Goal: Task Accomplishment & Management: Manage account settings

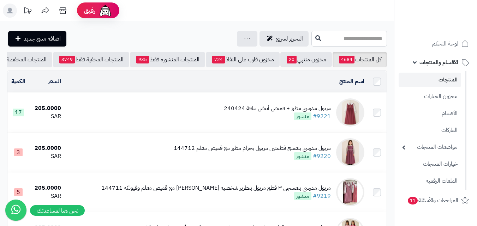
drag, startPoint x: 385, startPoint y: 33, endPoint x: 385, endPoint y: 26, distance: 6.7
click at [386, 33] on input "text" at bounding box center [350, 39] width 76 height 16
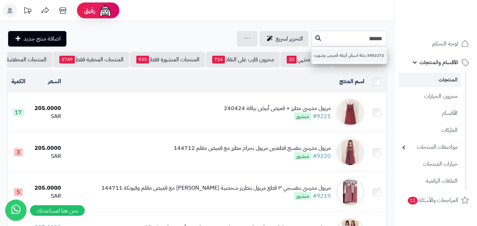
type input "******"
click at [367, 51] on link "3502272 بدلة اسباني أنيقة قميص وشورت" at bounding box center [350, 55] width 76 height 13
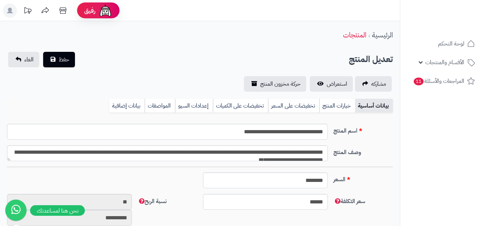
type input "******"
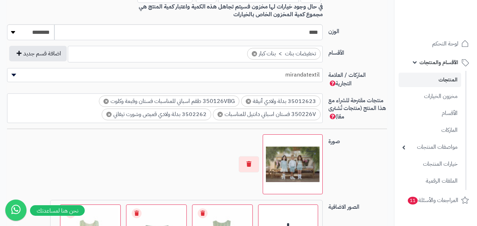
scroll to position [353, 0]
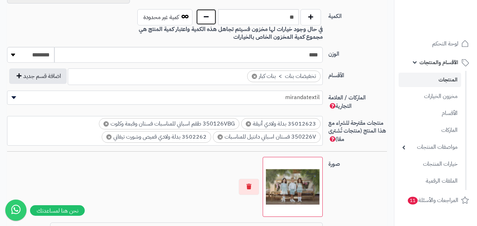
click at [206, 18] on button "button" at bounding box center [206, 17] width 20 height 16
type input "*"
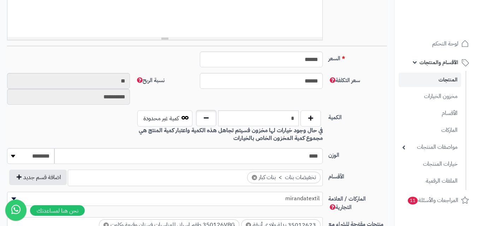
scroll to position [71, 0]
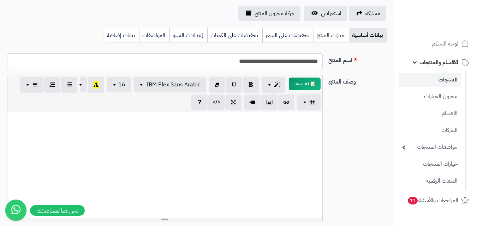
click at [329, 36] on link "خيارات المنتج" at bounding box center [332, 35] width 36 height 14
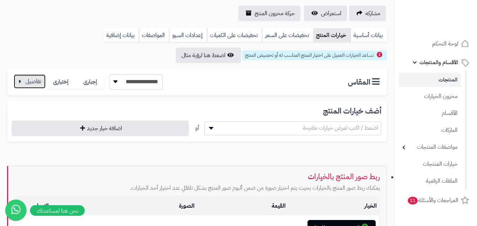
click at [32, 82] on button "button" at bounding box center [30, 82] width 32 height 14
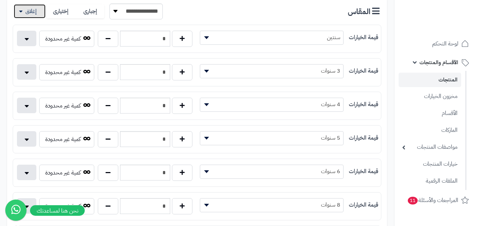
scroll to position [283, 0]
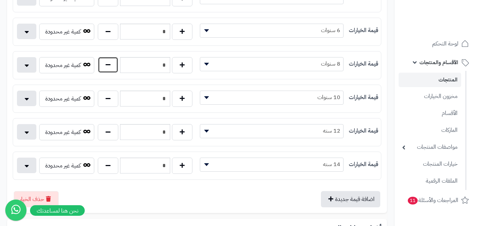
click at [107, 64] on button "button" at bounding box center [108, 65] width 20 height 16
type input "*"
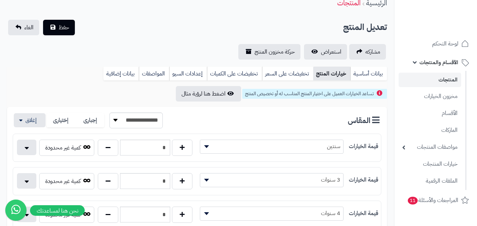
scroll to position [0, 0]
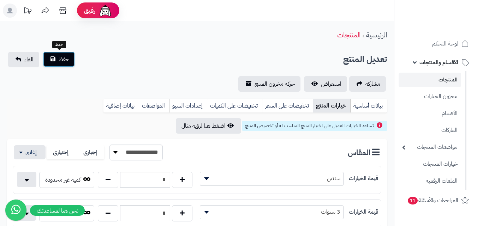
click at [64, 58] on span "حفظ" at bounding box center [64, 59] width 11 height 8
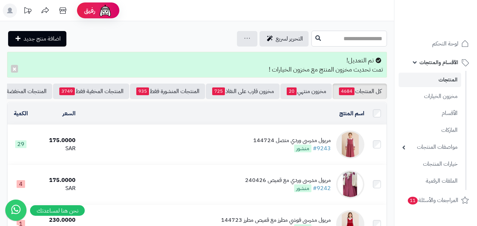
click at [356, 32] on input "text" at bounding box center [350, 39] width 76 height 16
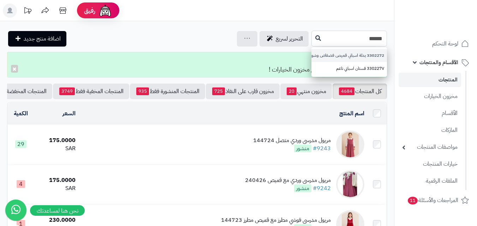
type input "******"
click at [312, 59] on link "3302272 بدلة اسباني قميص فضفاض وشورت" at bounding box center [350, 55] width 76 height 13
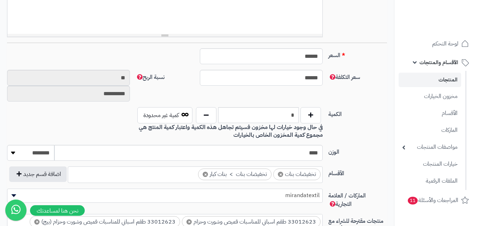
scroll to position [247, 0]
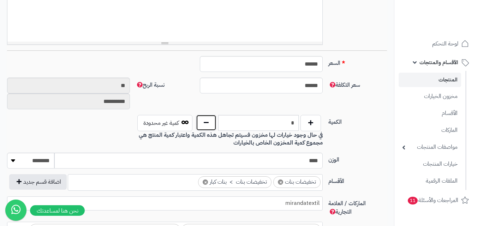
click at [209, 127] on button "button" at bounding box center [206, 123] width 20 height 16
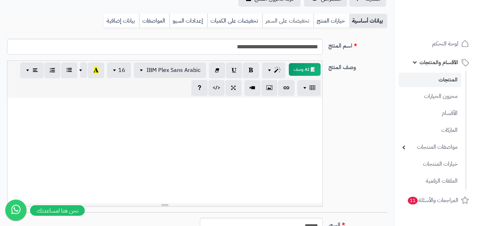
scroll to position [35, 0]
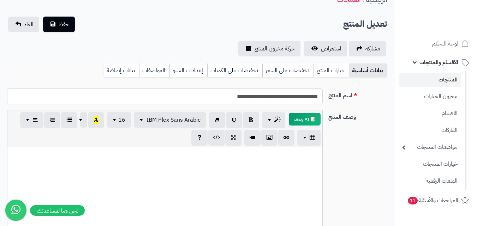
click at [325, 67] on link "خيارات المنتج" at bounding box center [332, 71] width 36 height 14
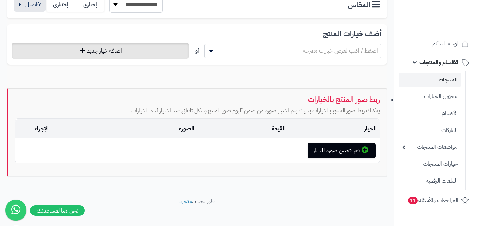
scroll to position [155, 0]
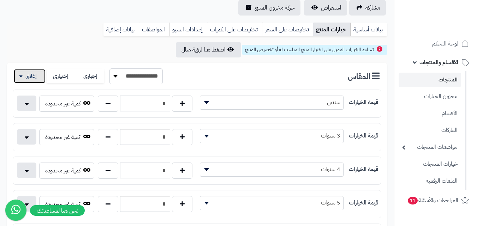
scroll to position [0, 0]
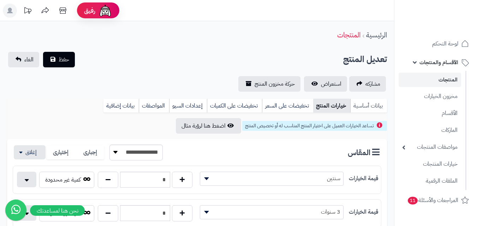
click at [366, 107] on link "بيانات أساسية" at bounding box center [368, 106] width 37 height 14
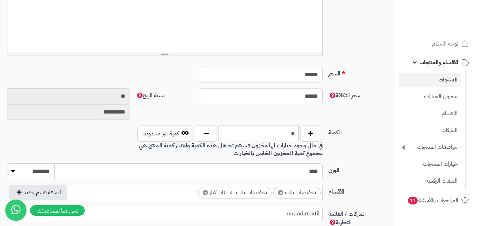
scroll to position [283, 0]
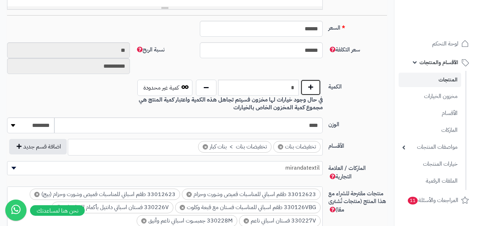
click at [309, 87] on button "button" at bounding box center [311, 87] width 20 height 16
type input "*"
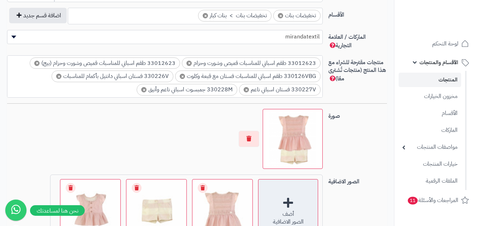
scroll to position [545, 0]
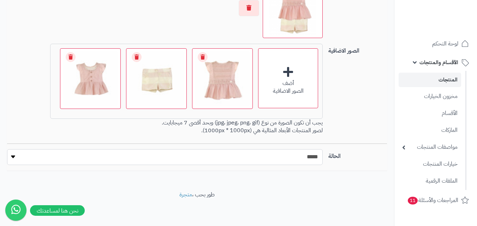
click at [313, 156] on select "***** ****" at bounding box center [165, 157] width 316 height 16
select select "*"
click at [7, 149] on select "***** ****" at bounding box center [165, 157] width 316 height 16
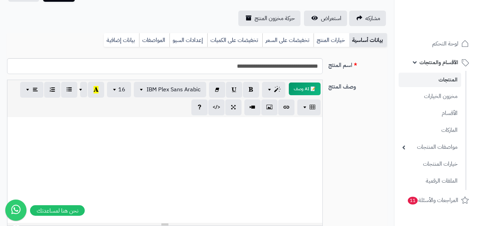
scroll to position [0, 0]
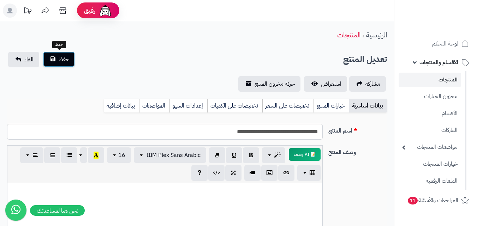
click at [63, 59] on span "حفظ" at bounding box center [64, 59] width 11 height 8
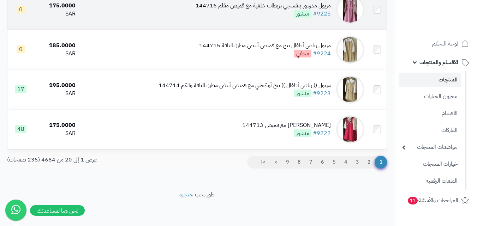
scroll to position [777, 0]
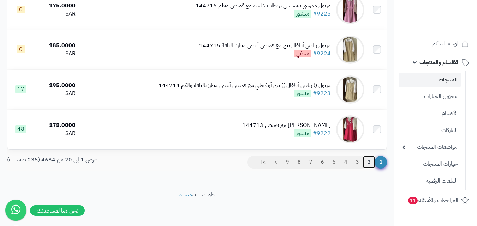
click at [369, 165] on link "2" at bounding box center [369, 162] width 12 height 13
